Goal: Ask a question

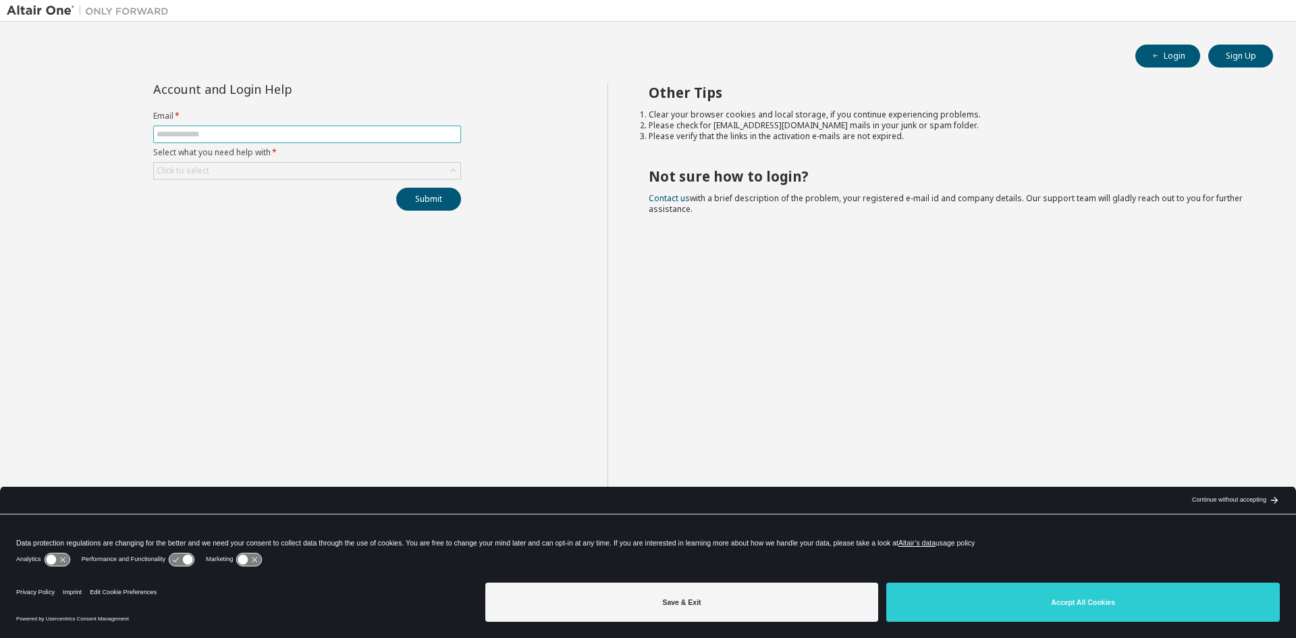
click at [217, 134] on input "text" at bounding box center [307, 134] width 301 height 11
type input "**********"
click at [198, 169] on div "Click to select" at bounding box center [183, 170] width 53 height 11
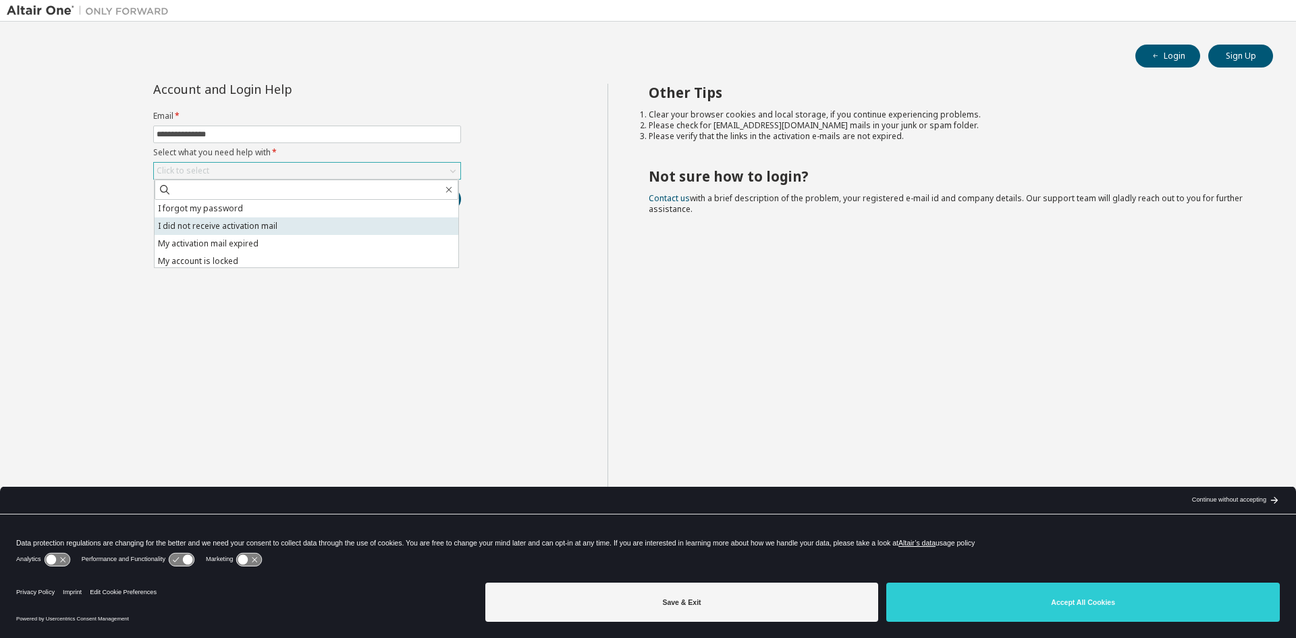
click at [216, 219] on li "I did not receive activation mail" at bounding box center [307, 226] width 304 height 18
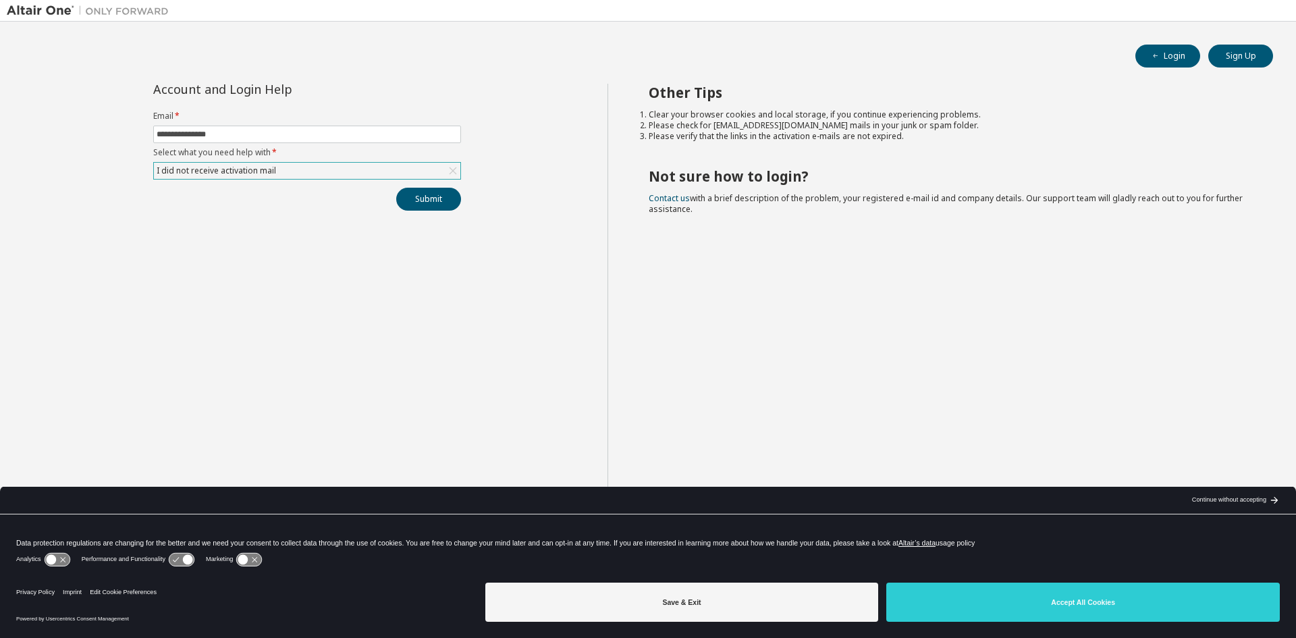
click at [223, 165] on div "I did not receive activation mail" at bounding box center [217, 170] width 124 height 15
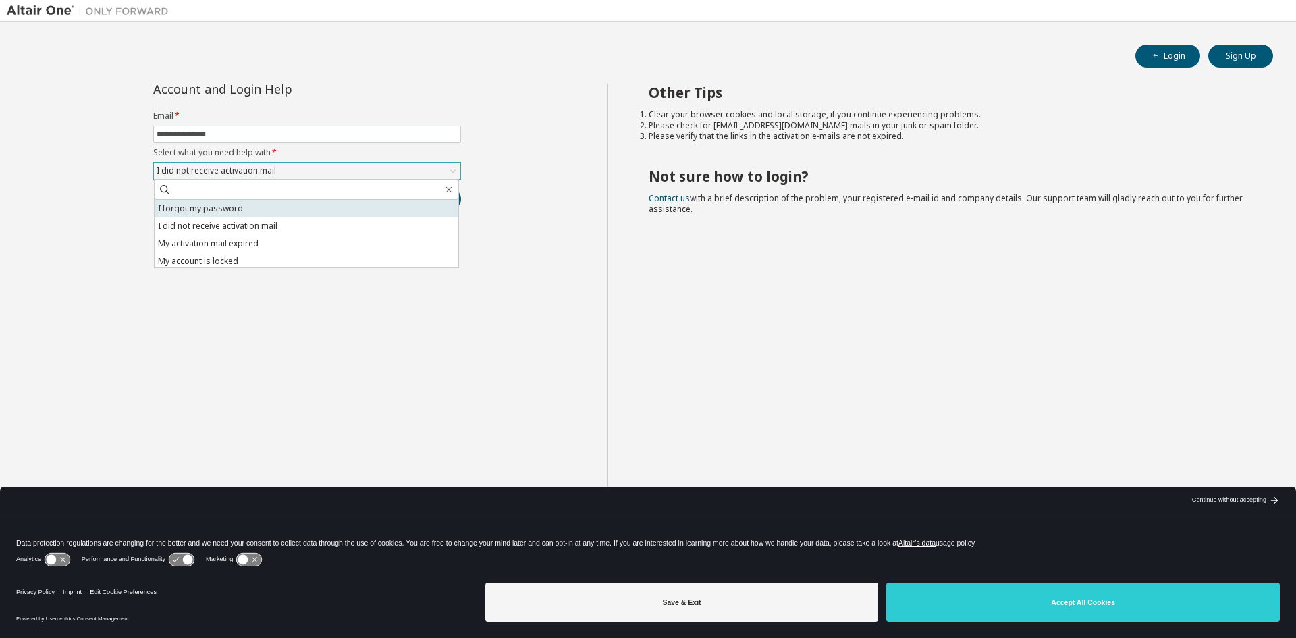
click at [215, 215] on li "I forgot my password" at bounding box center [307, 209] width 304 height 18
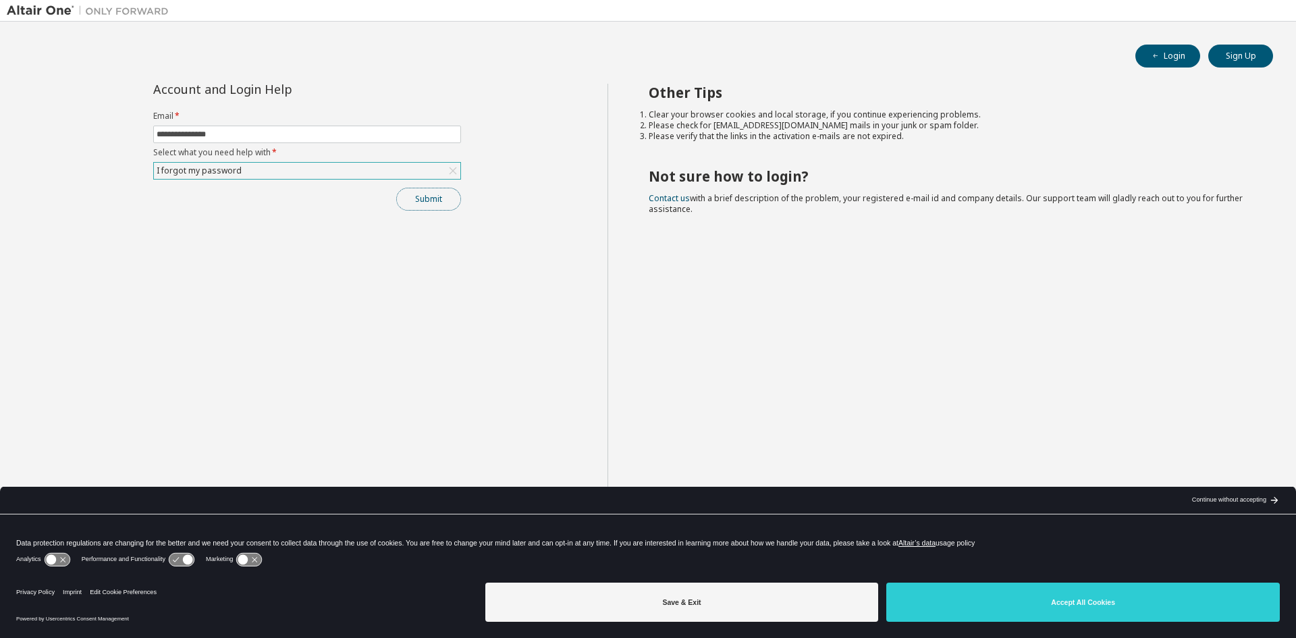
click at [425, 198] on button "Submit" at bounding box center [428, 199] width 65 height 23
